Goal: Navigation & Orientation: Find specific page/section

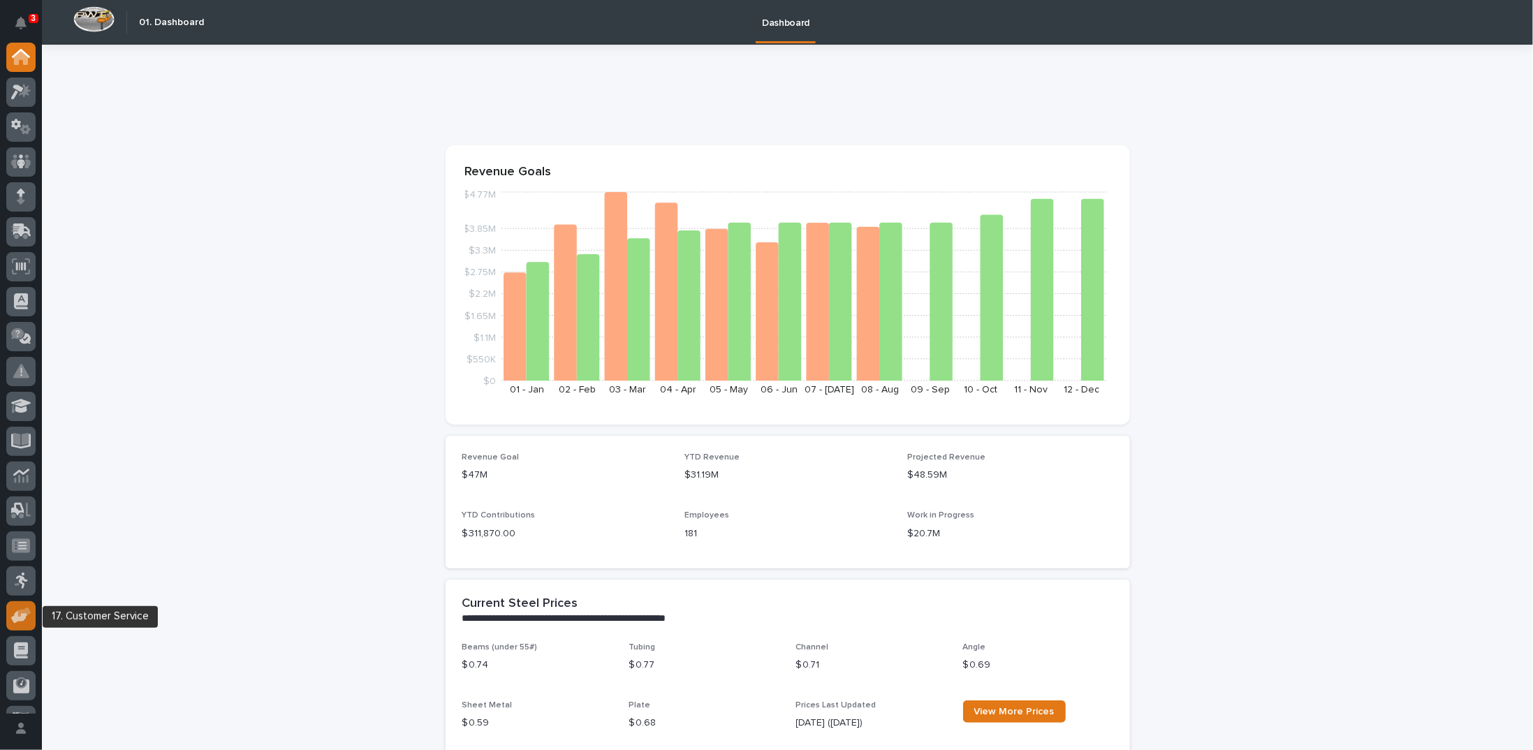
click at [24, 614] on icon at bounding box center [19, 616] width 16 height 13
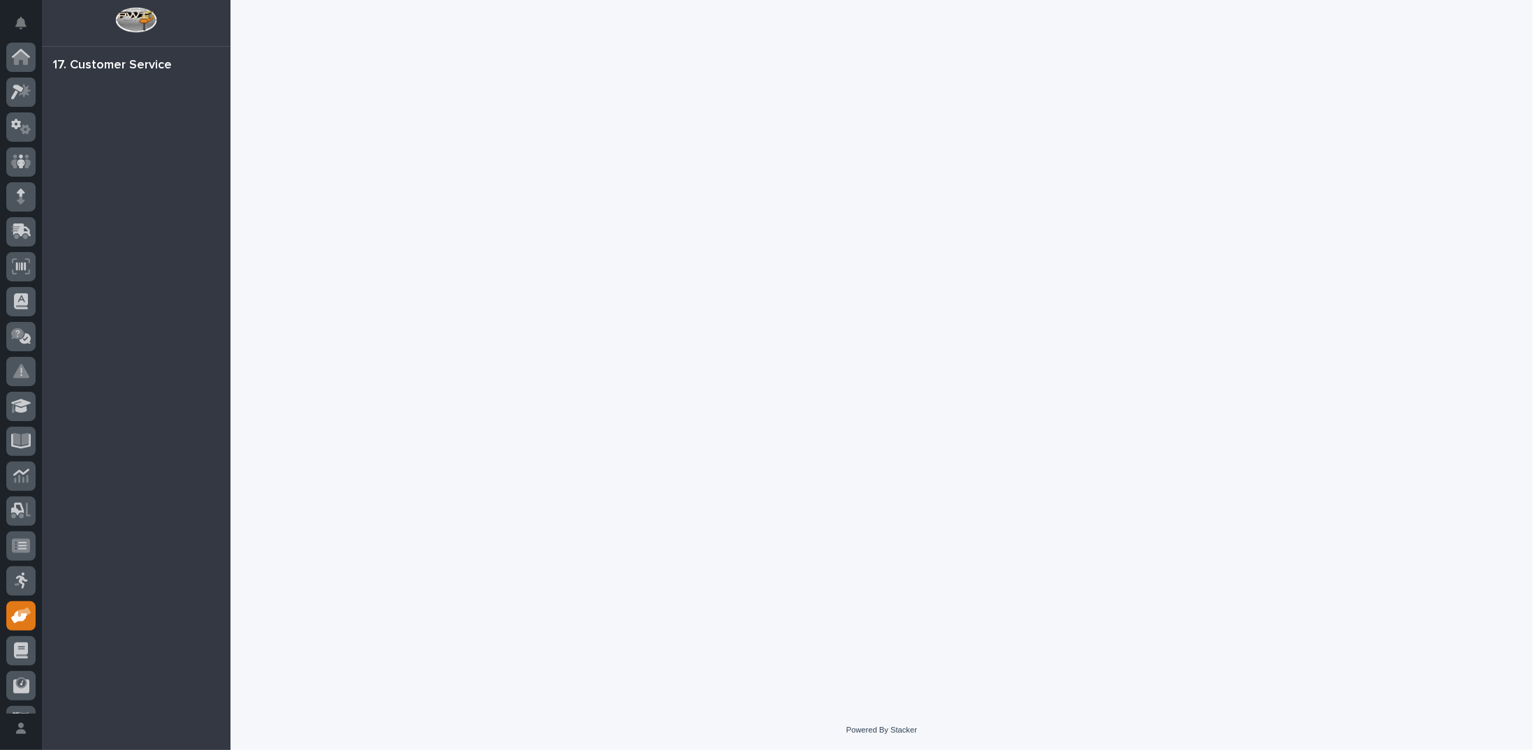
scroll to position [62, 0]
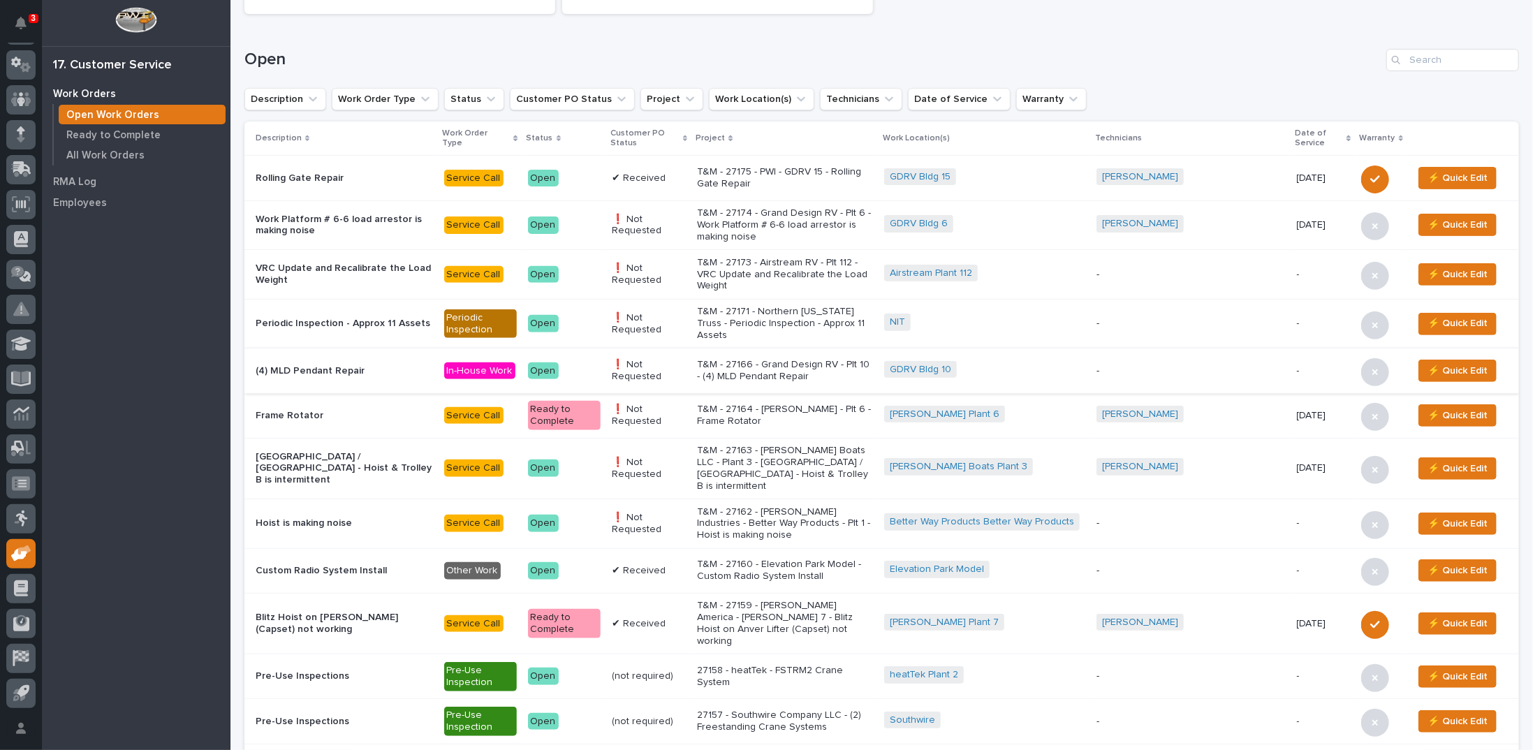
scroll to position [349, 0]
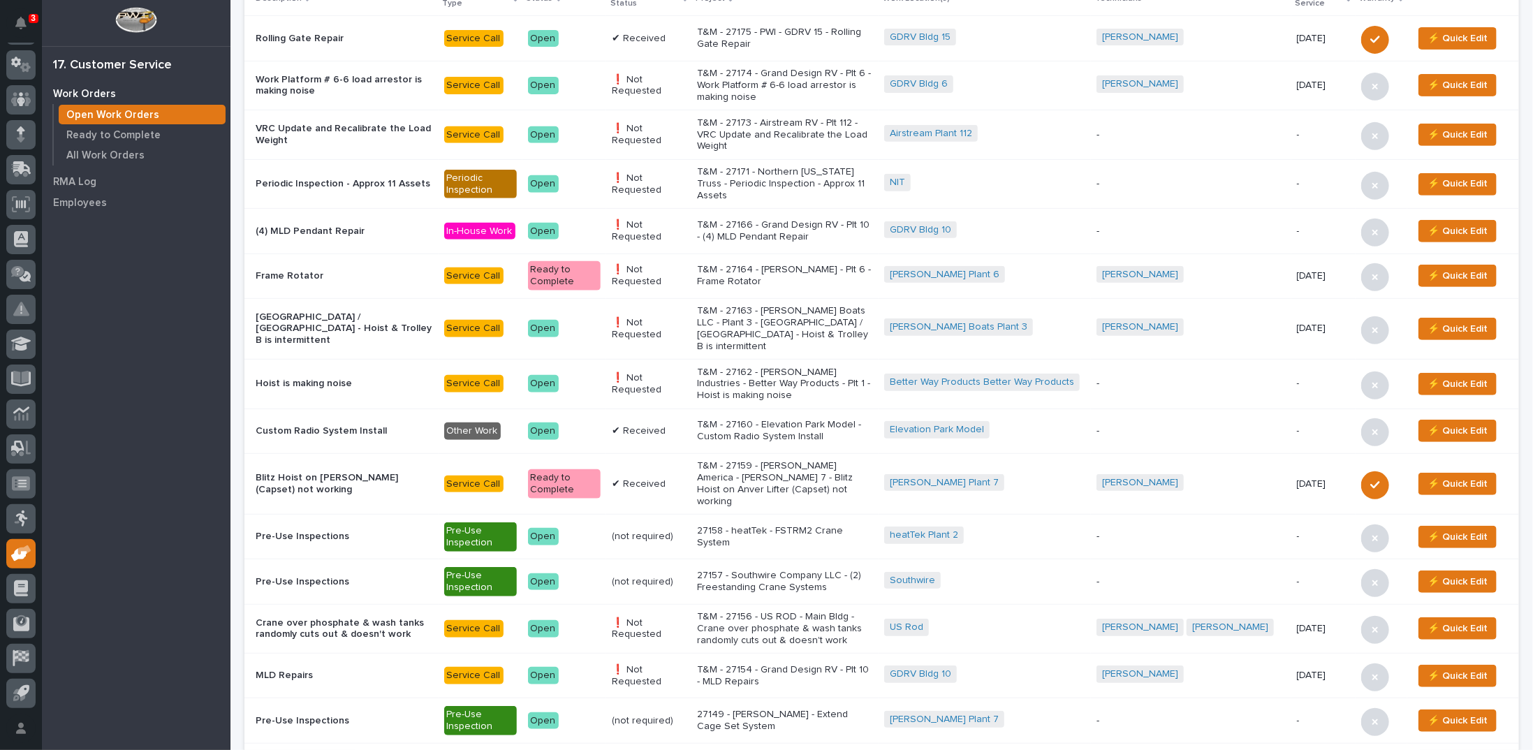
click at [814, 611] on p "T&M - 27156 - US ROD - Main Bldg - Crane over phosphate & wash tanks randomly c…" at bounding box center [785, 628] width 176 height 35
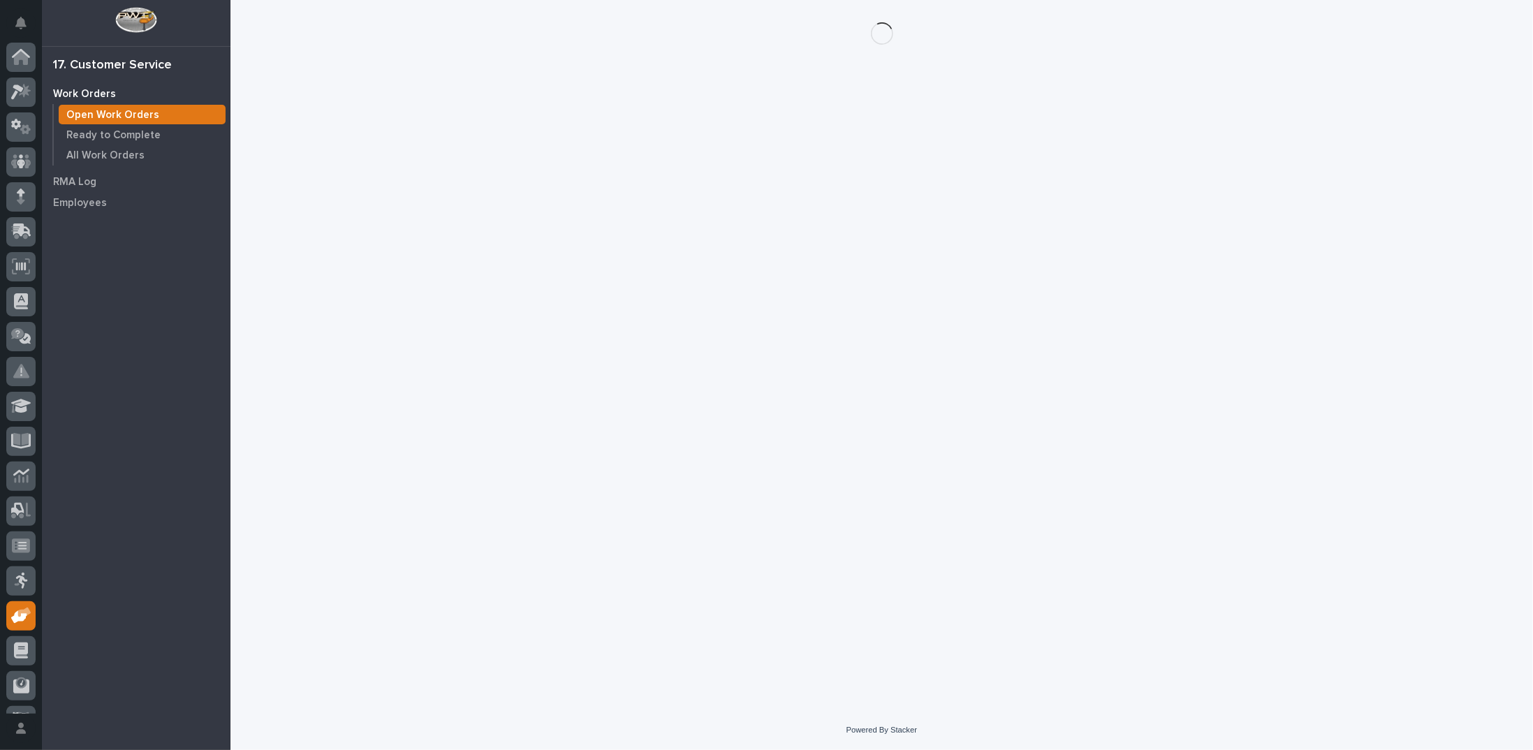
scroll to position [62, 0]
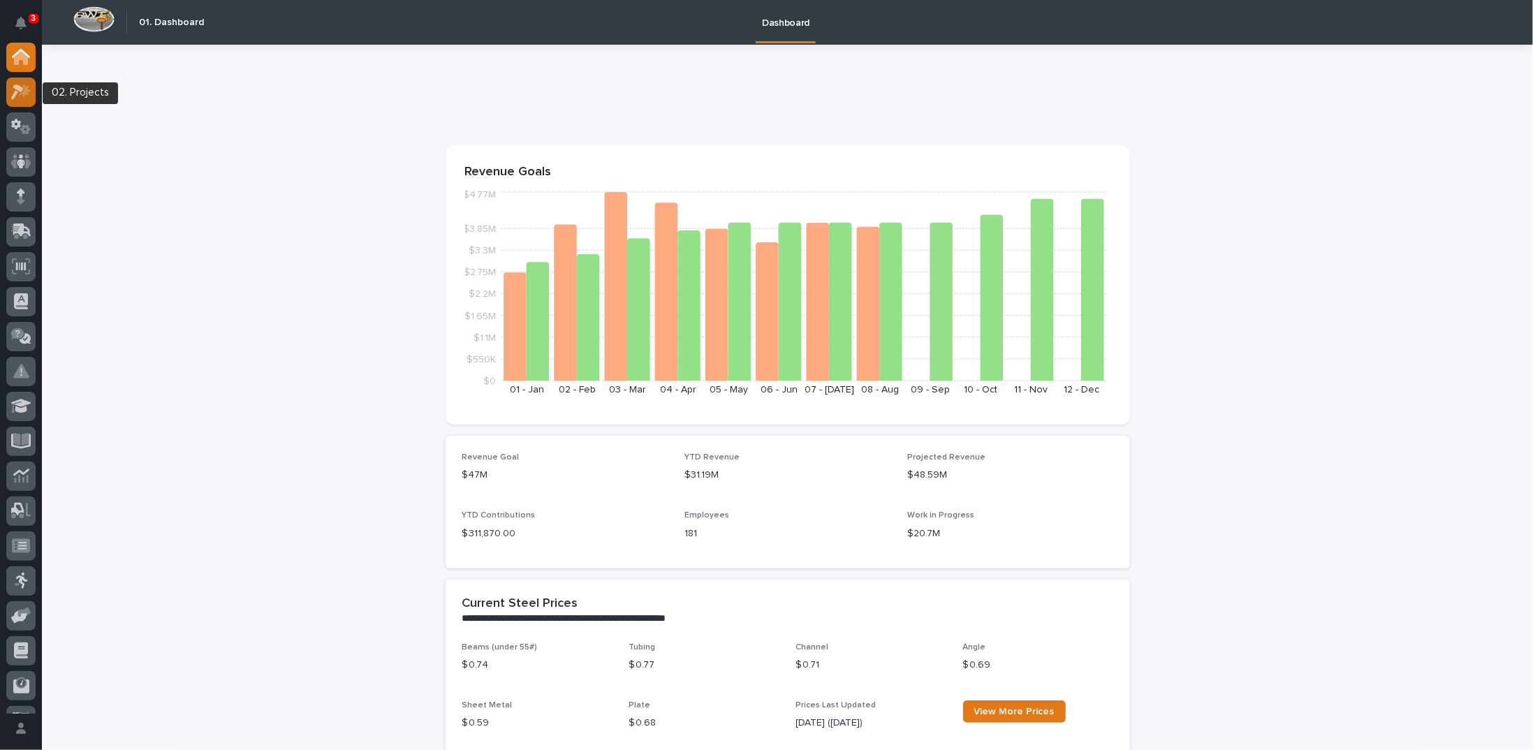
click at [18, 88] on icon at bounding box center [17, 91] width 13 height 15
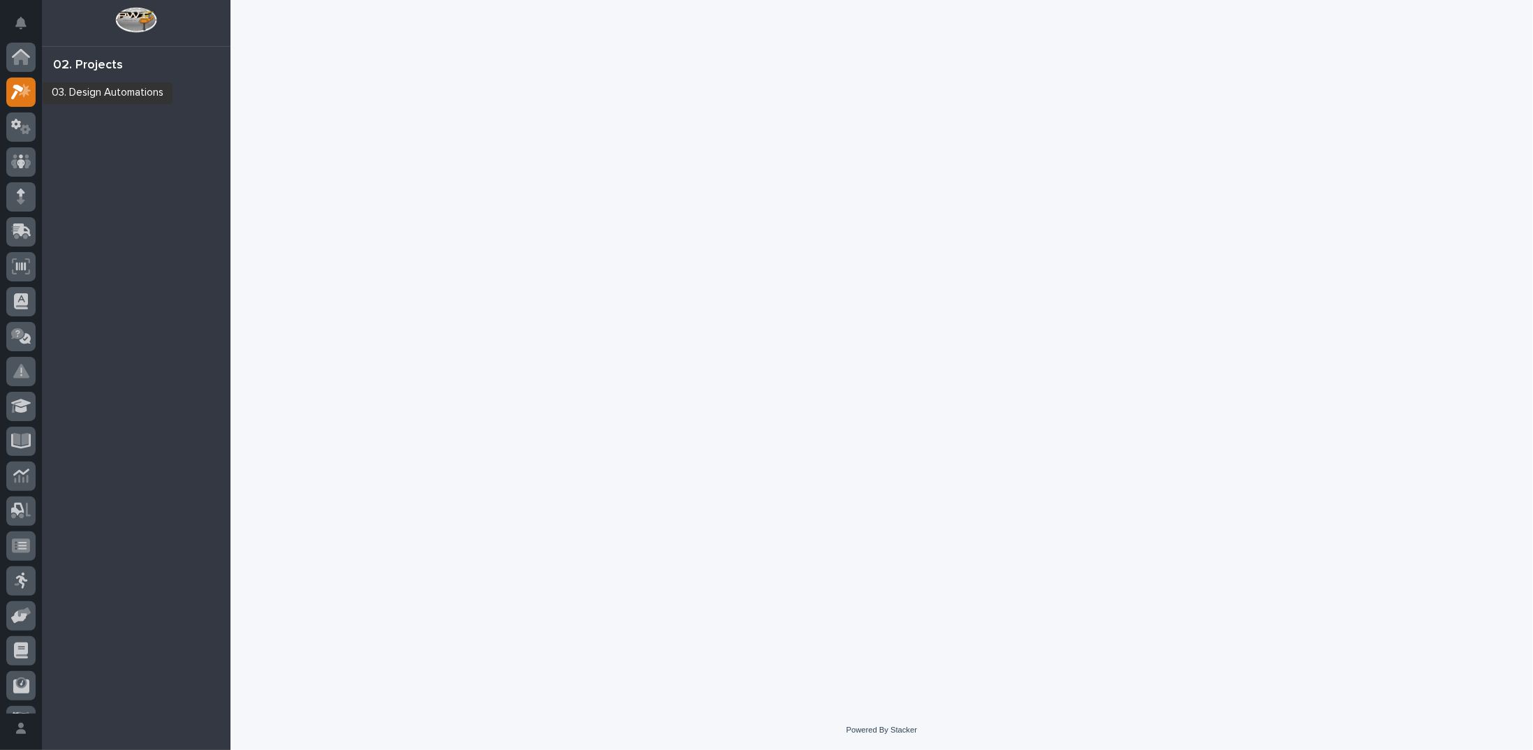
scroll to position [35, 0]
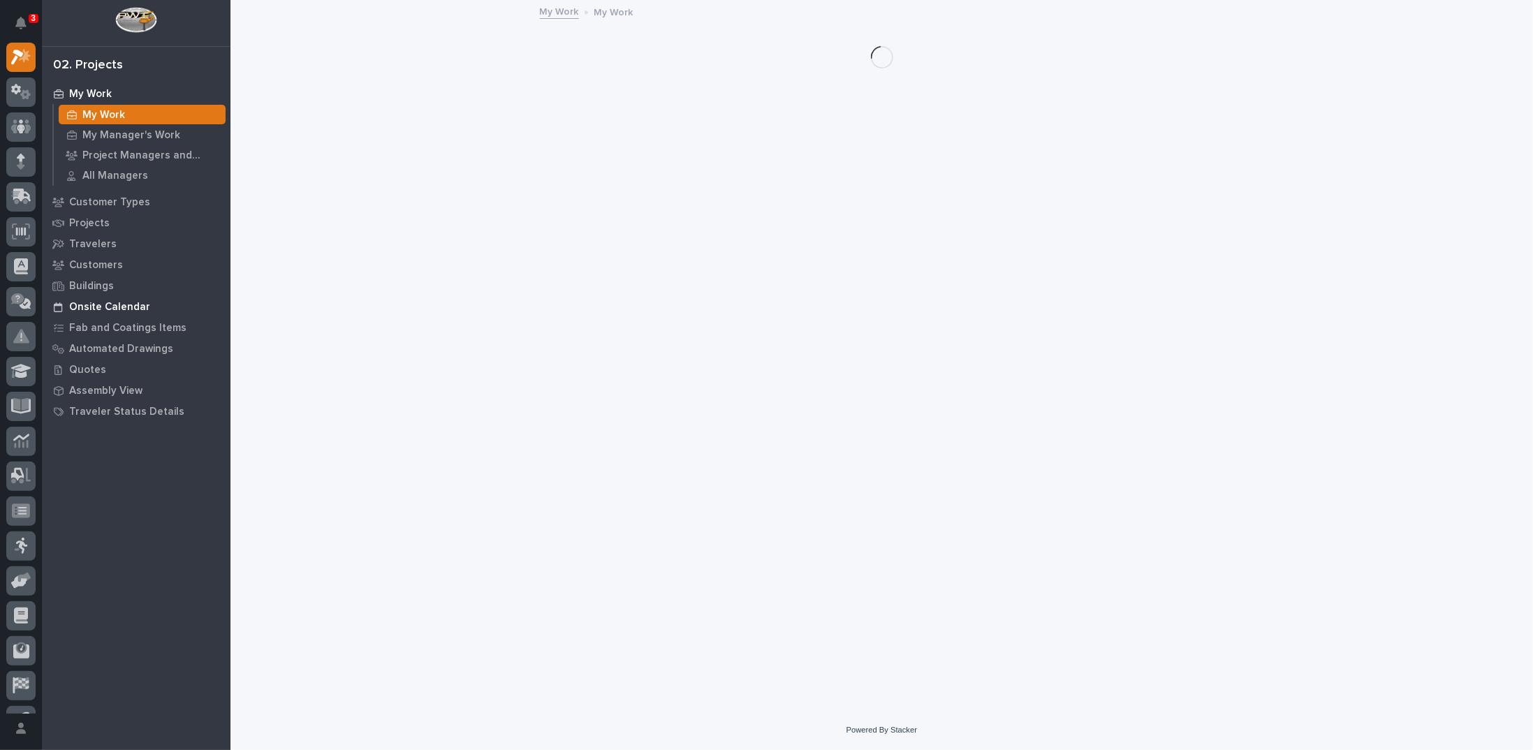
click at [127, 307] on p "Onsite Calendar" at bounding box center [109, 307] width 81 height 13
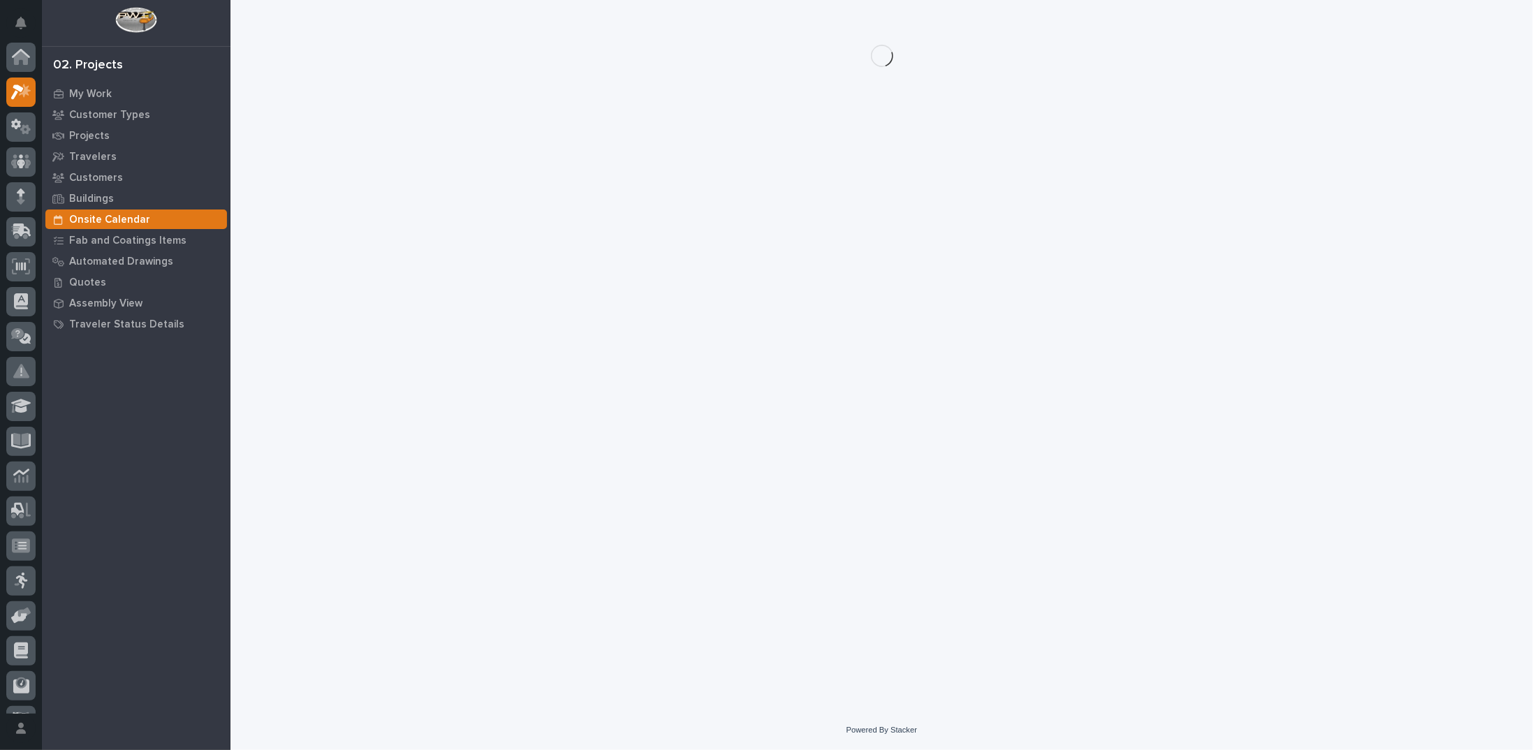
scroll to position [35, 0]
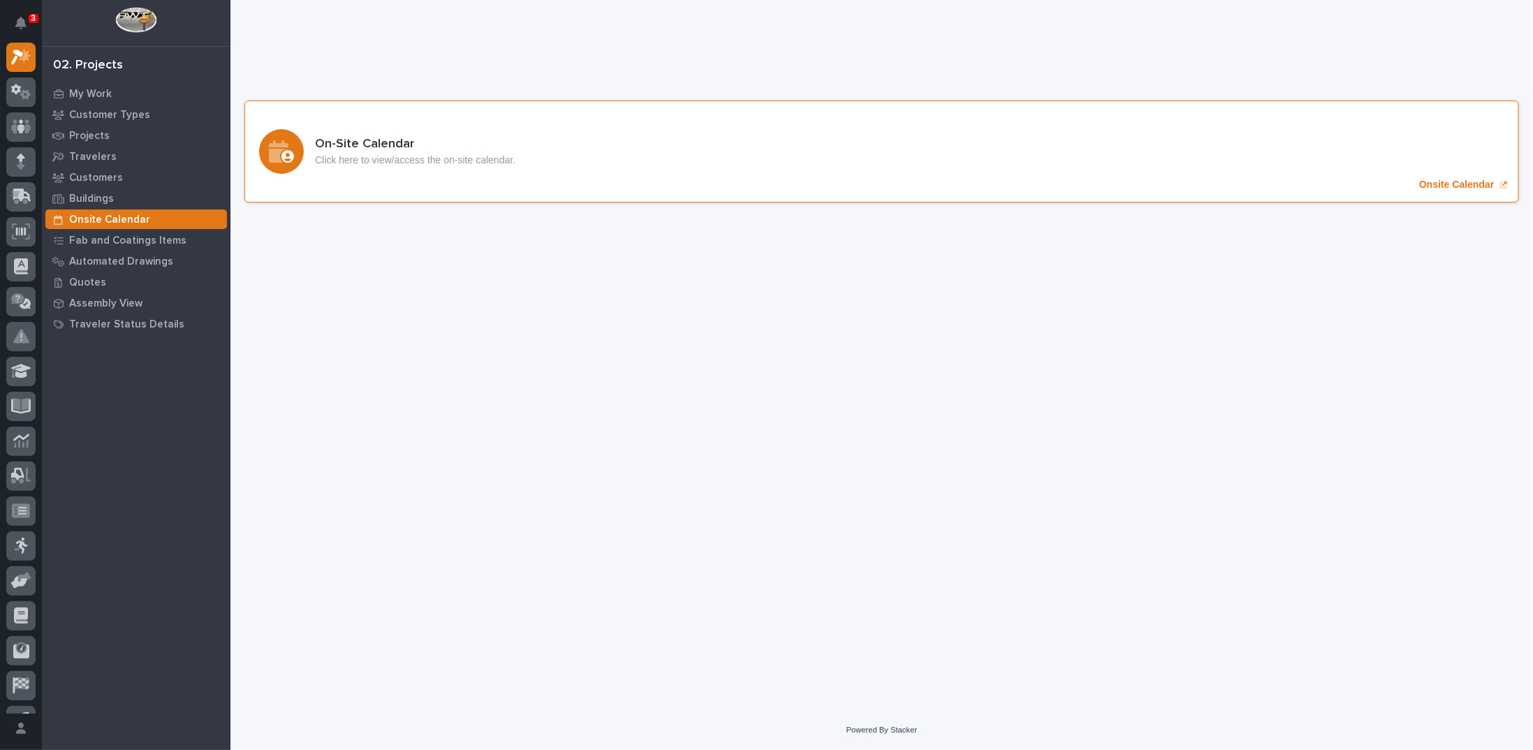
click at [1448, 186] on p "Onsite Calendar" at bounding box center [1456, 185] width 75 height 12
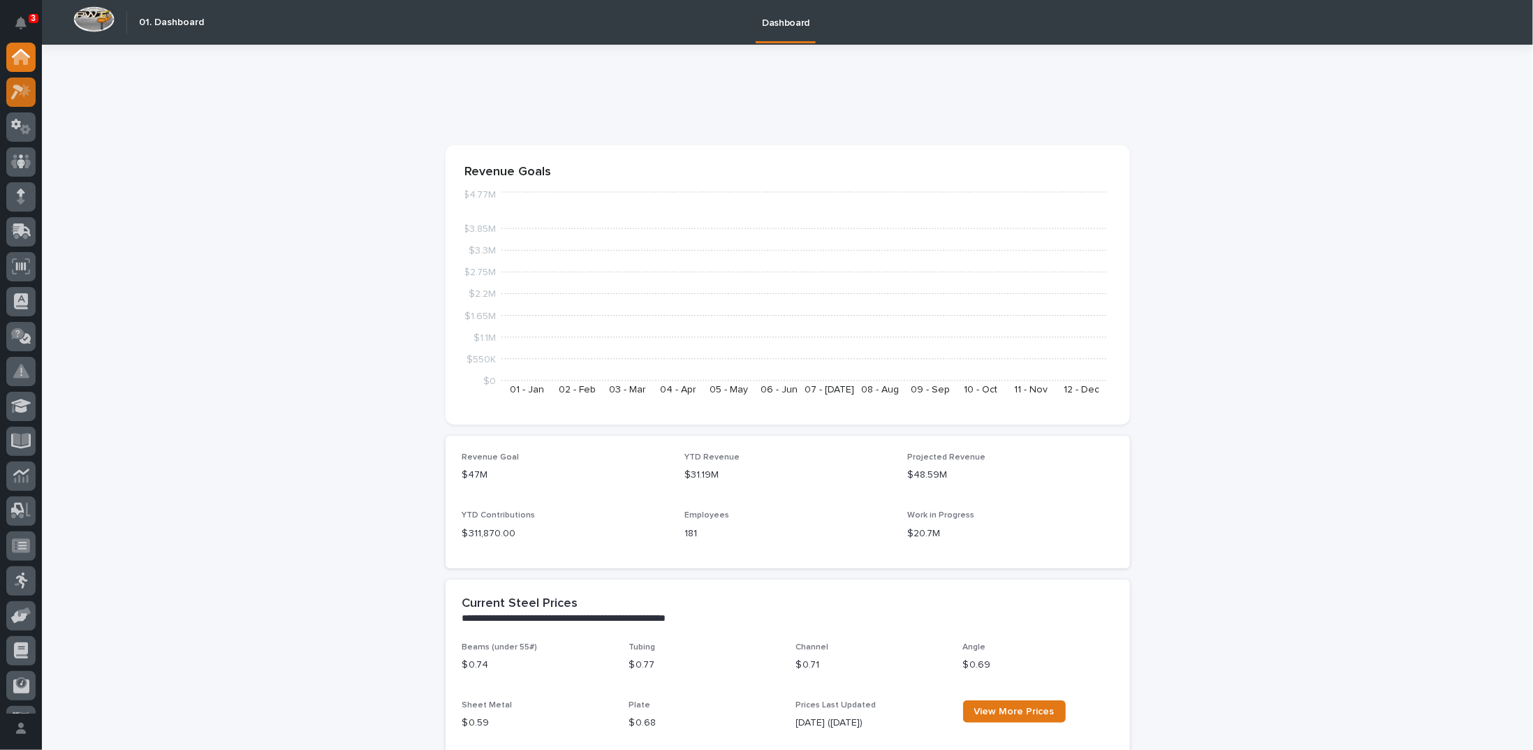
click at [26, 87] on icon at bounding box center [25, 91] width 12 height 14
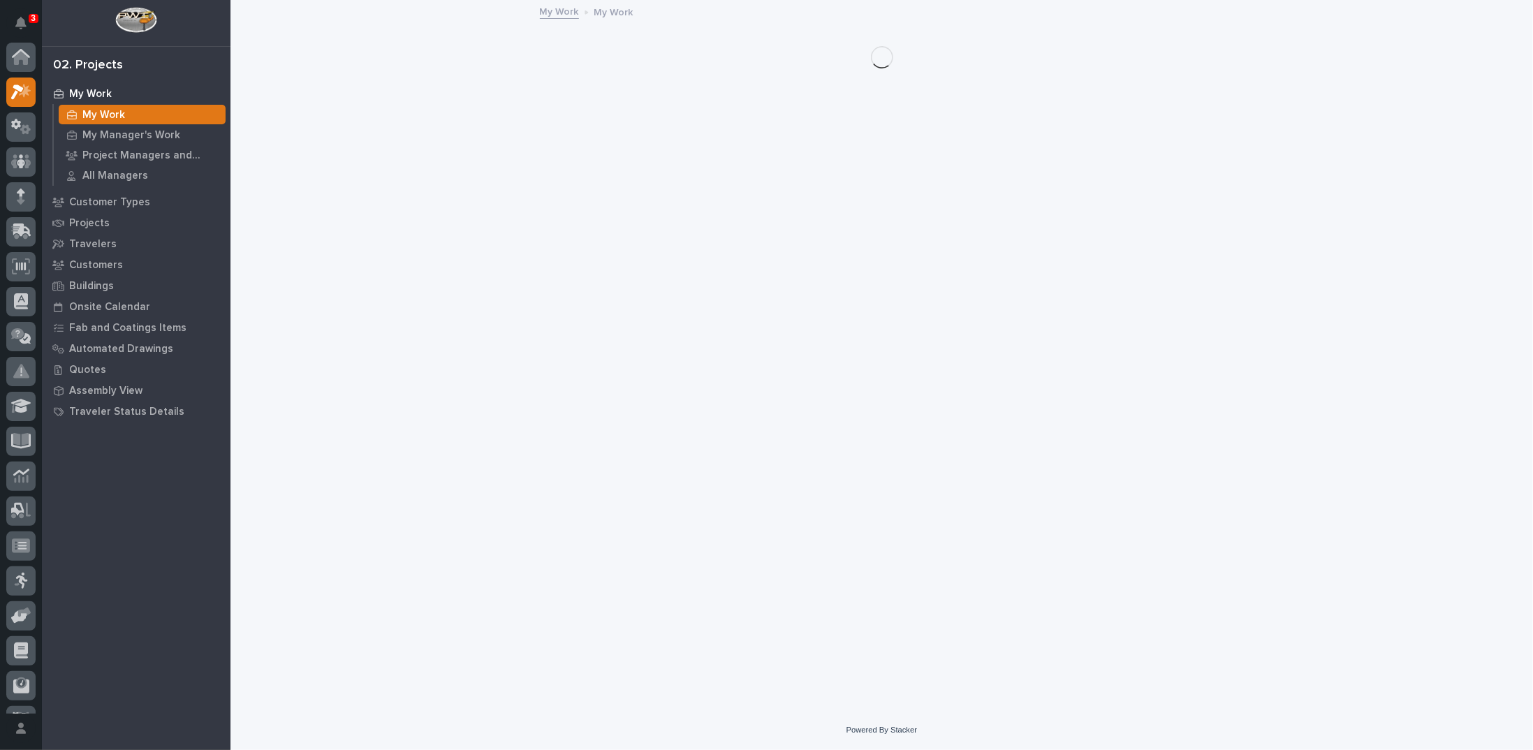
scroll to position [35, 0]
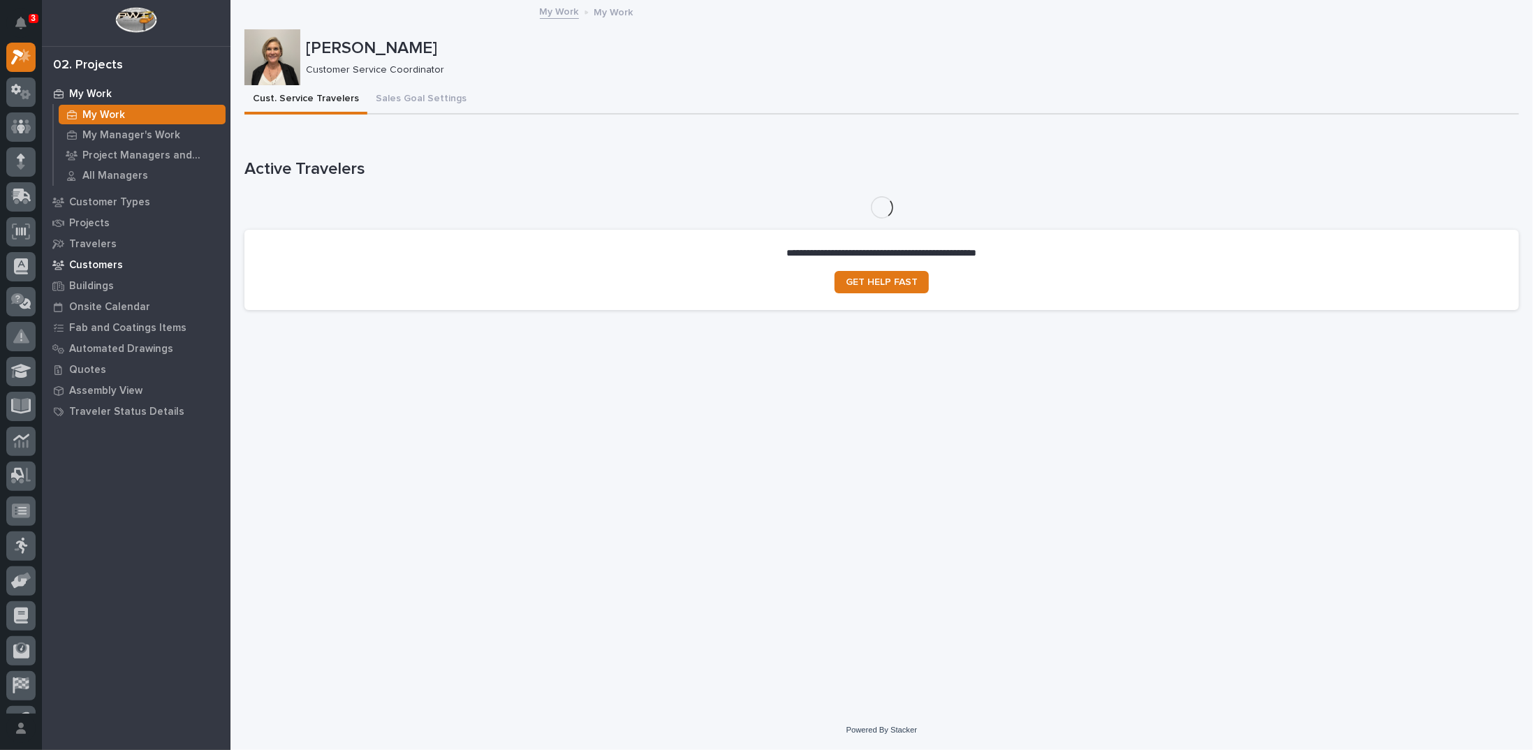
click at [98, 260] on p "Customers" at bounding box center [96, 265] width 54 height 13
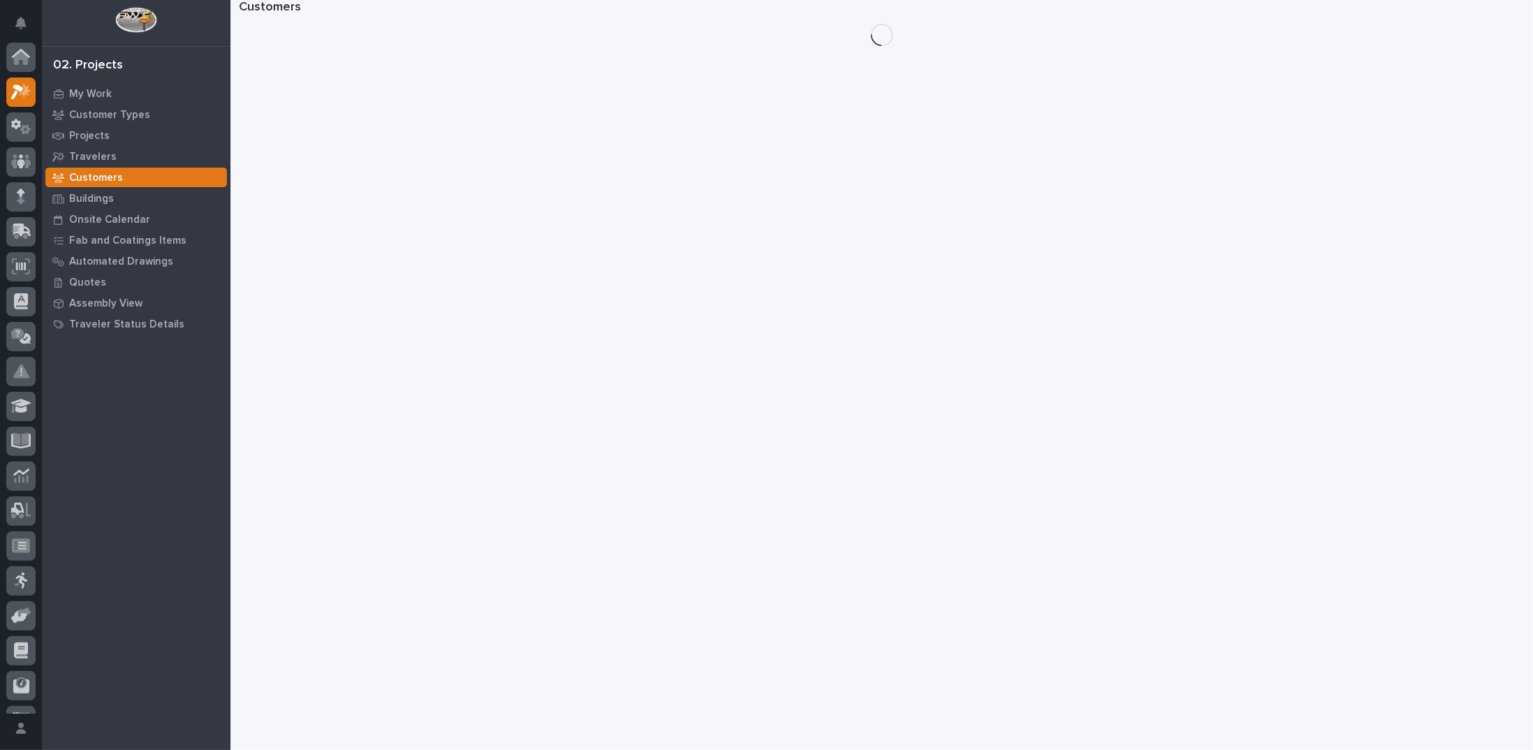
scroll to position [35, 0]
